Goal: Task Accomplishment & Management: Use online tool/utility

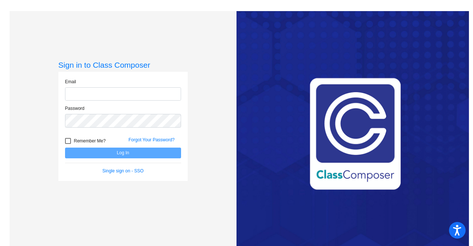
type input "[EMAIL_ADDRESS][PERSON_NAME][DOMAIN_NAME]"
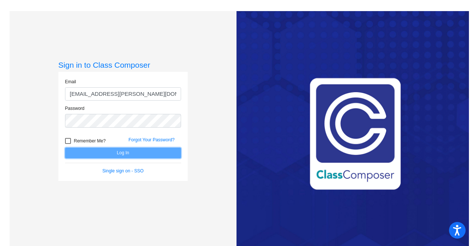
click at [109, 150] on button "Log In" at bounding box center [123, 152] width 116 height 11
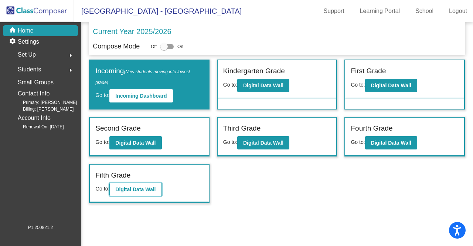
click at [116, 187] on b "Digital Data Wall" at bounding box center [135, 189] width 40 height 6
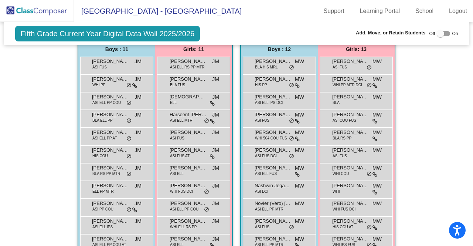
scroll to position [214, 0]
click at [185, 191] on span "WHI FUS DCI" at bounding box center [181, 192] width 23 height 6
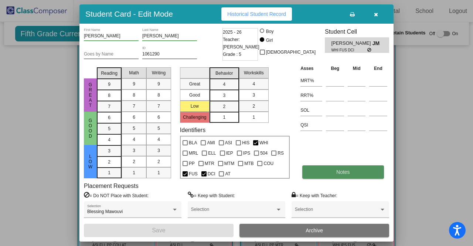
click at [329, 172] on button "Notes" at bounding box center [342, 171] width 81 height 13
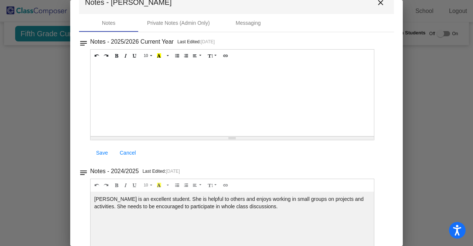
scroll to position [0, 0]
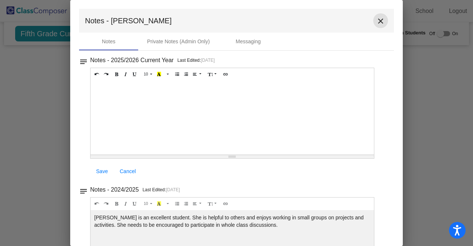
click at [376, 21] on mat-icon "close" at bounding box center [380, 21] width 9 height 9
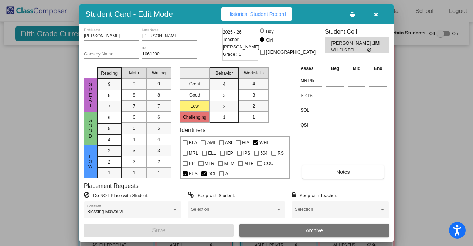
click at [378, 13] on icon "button" at bounding box center [376, 14] width 4 height 5
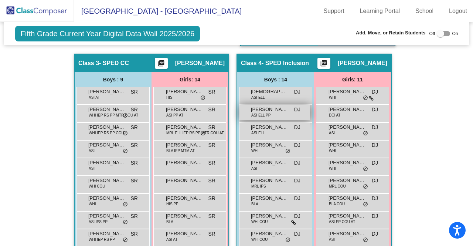
scroll to position [467, 0]
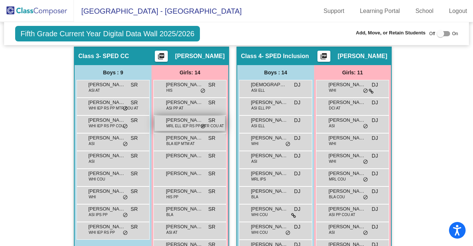
click at [167, 119] on span "[PERSON_NAME]" at bounding box center [184, 119] width 37 height 7
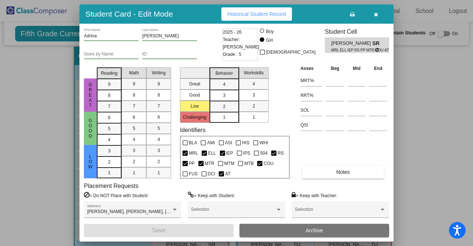
click at [378, 12] on button "button" at bounding box center [376, 13] width 24 height 13
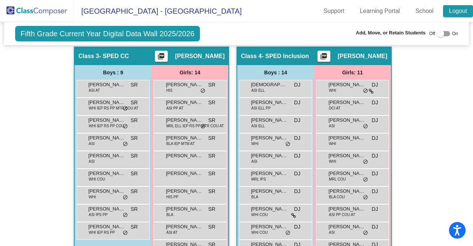
click at [457, 9] on link "Logout" at bounding box center [458, 11] width 30 height 12
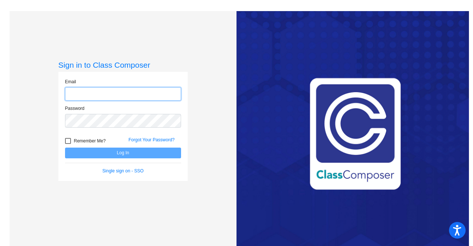
type input "[EMAIL_ADDRESS][PERSON_NAME][DOMAIN_NAME]"
